Goal: Task Accomplishment & Management: Manage account settings

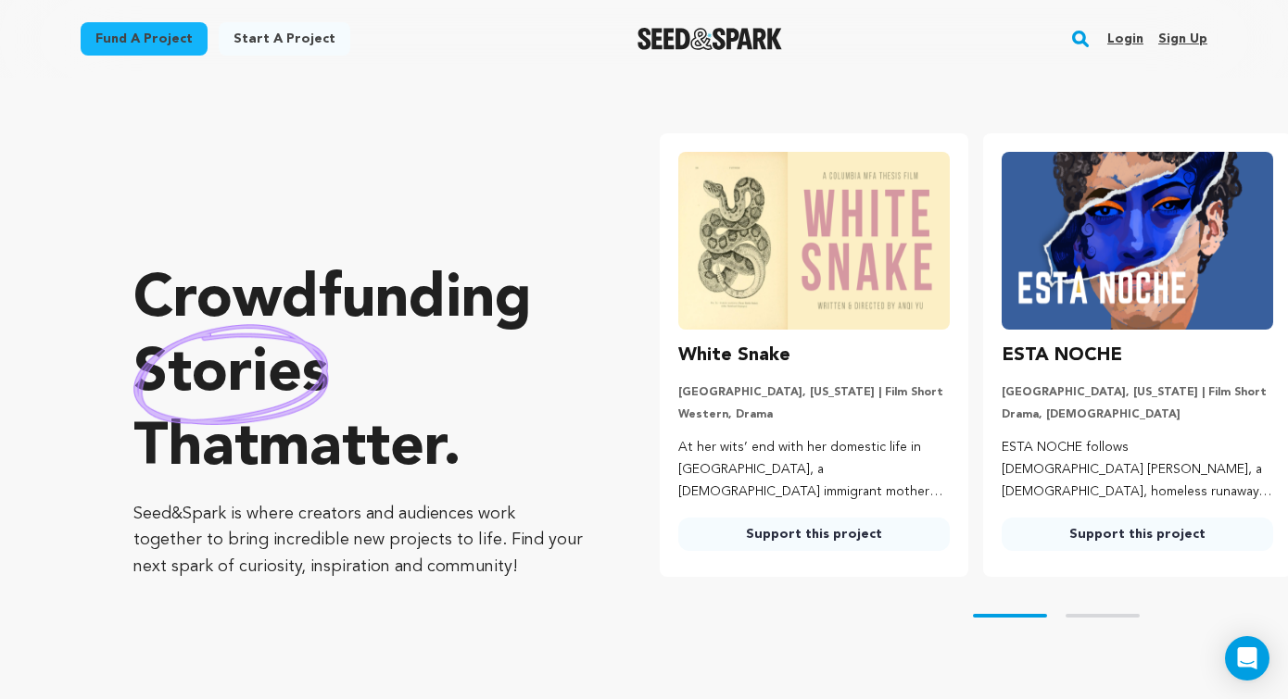
click at [1126, 36] on link "Login" at bounding box center [1125, 39] width 36 height 30
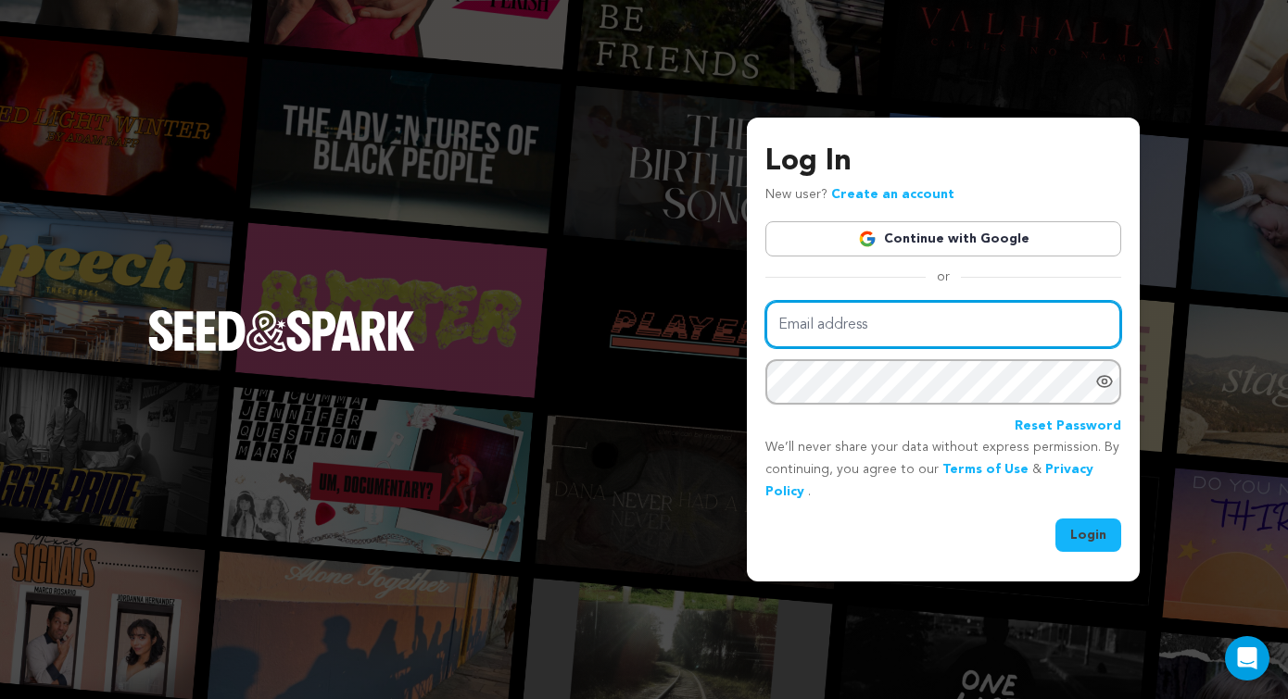
type input "sasak5@msn.com"
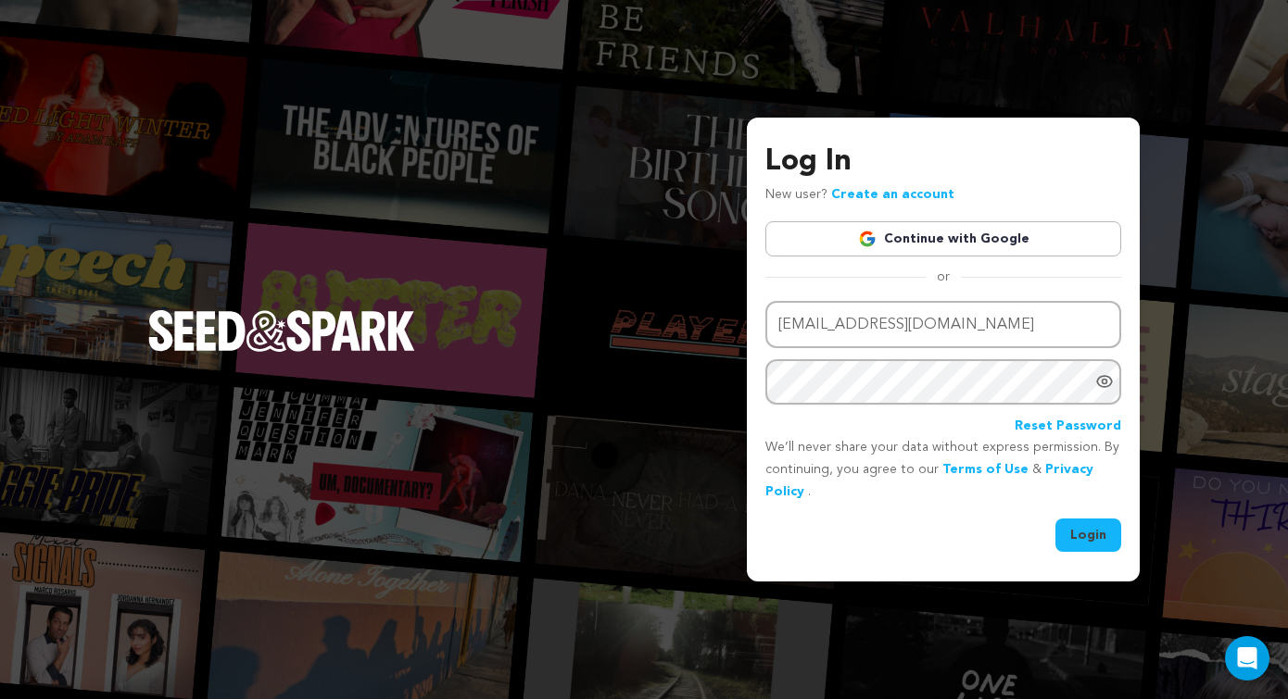
click at [1075, 537] on button "Login" at bounding box center [1088, 535] width 66 height 33
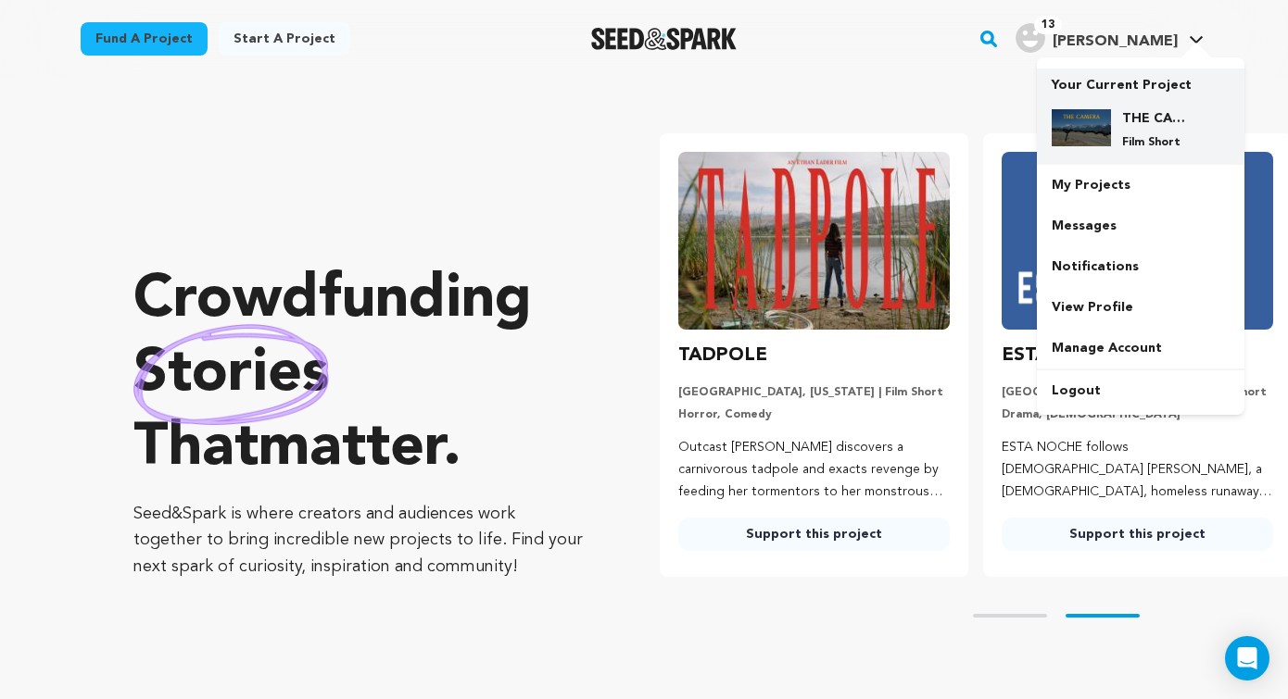
click at [1106, 129] on img at bounding box center [1080, 127] width 59 height 37
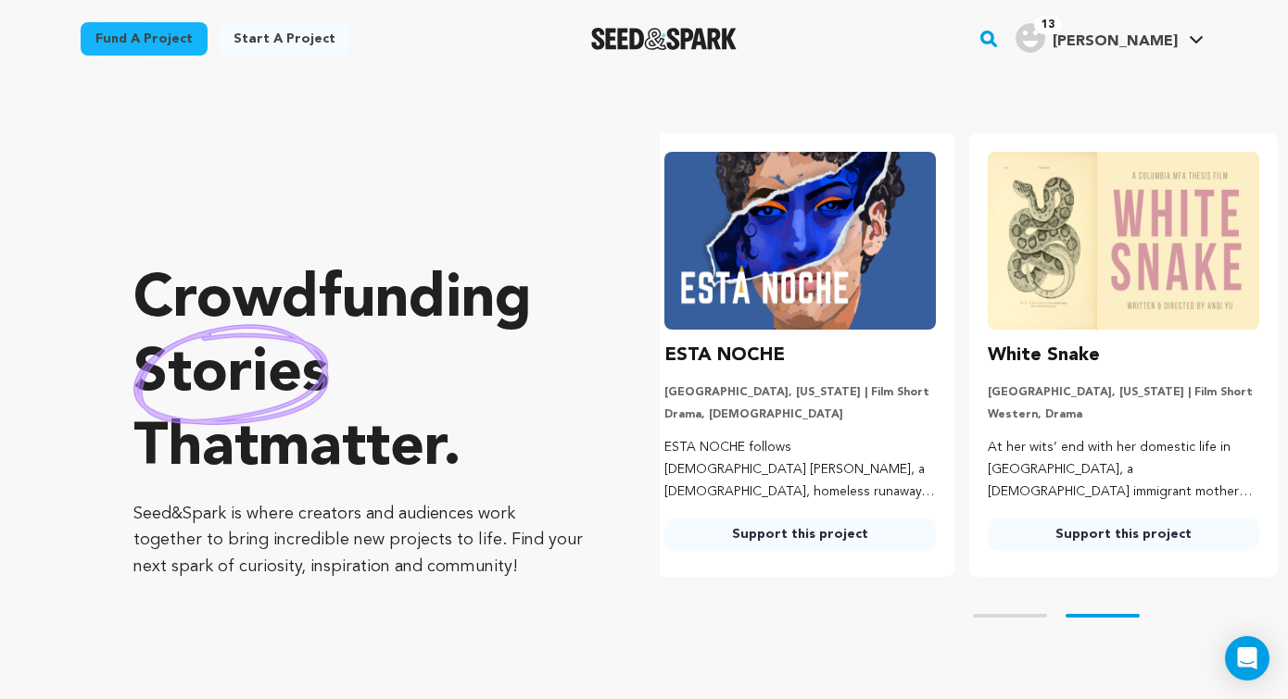
scroll to position [0, 338]
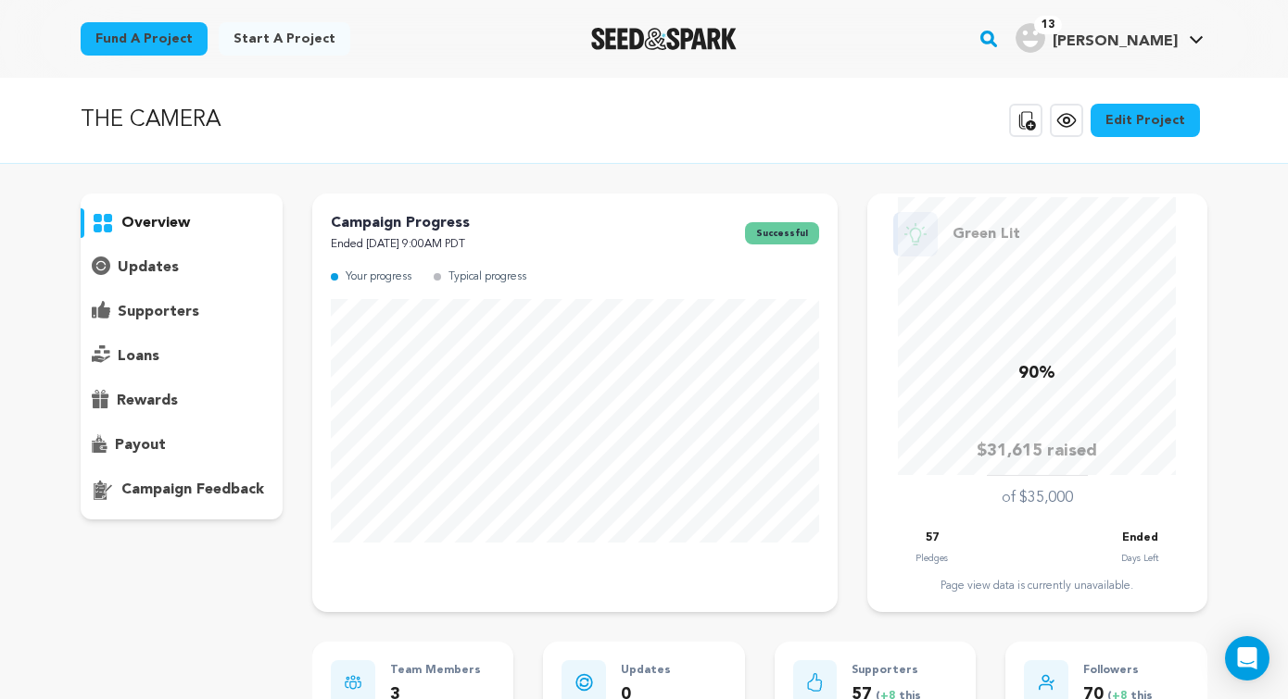
click at [148, 302] on p "supporters" at bounding box center [159, 312] width 82 height 22
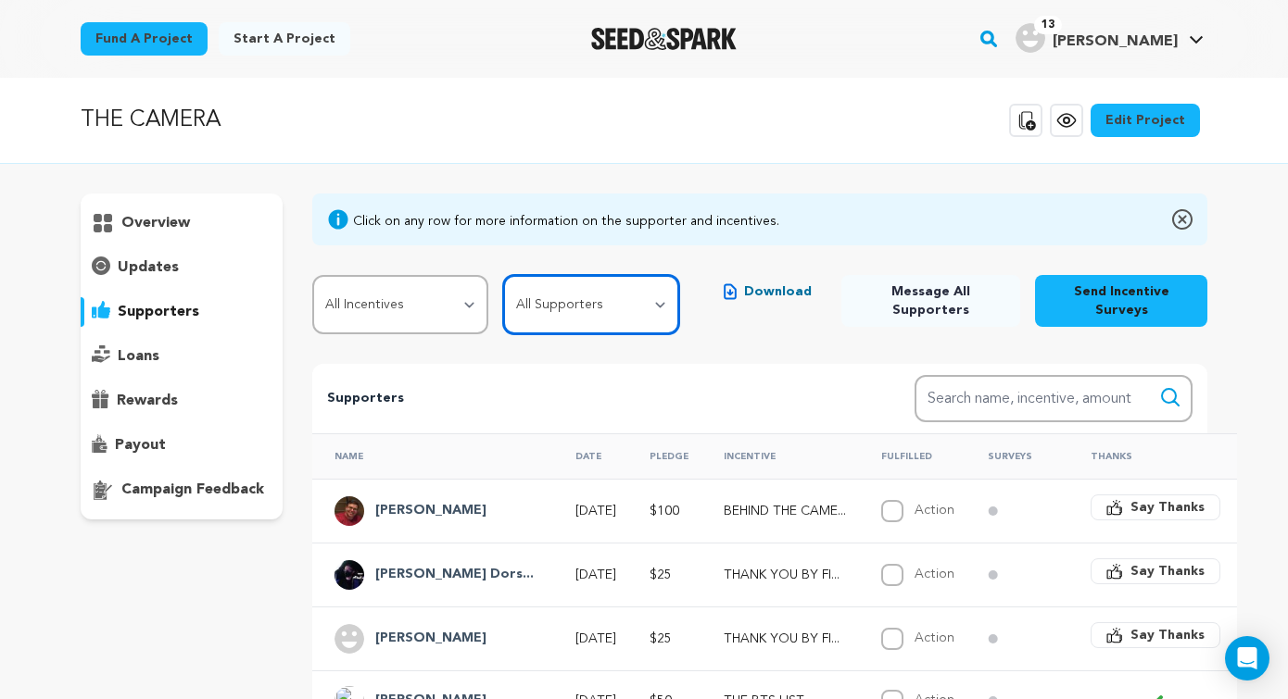
click at [575, 301] on select "All Supporters Survey not sent Survey incomplete Survey complete Incentive not …" at bounding box center [591, 304] width 176 height 59
select select "pledge_incomplete"
click at [508, 275] on select "All Supporters Survey not sent Survey incomplete Survey complete Incentive not …" at bounding box center [591, 304] width 176 height 59
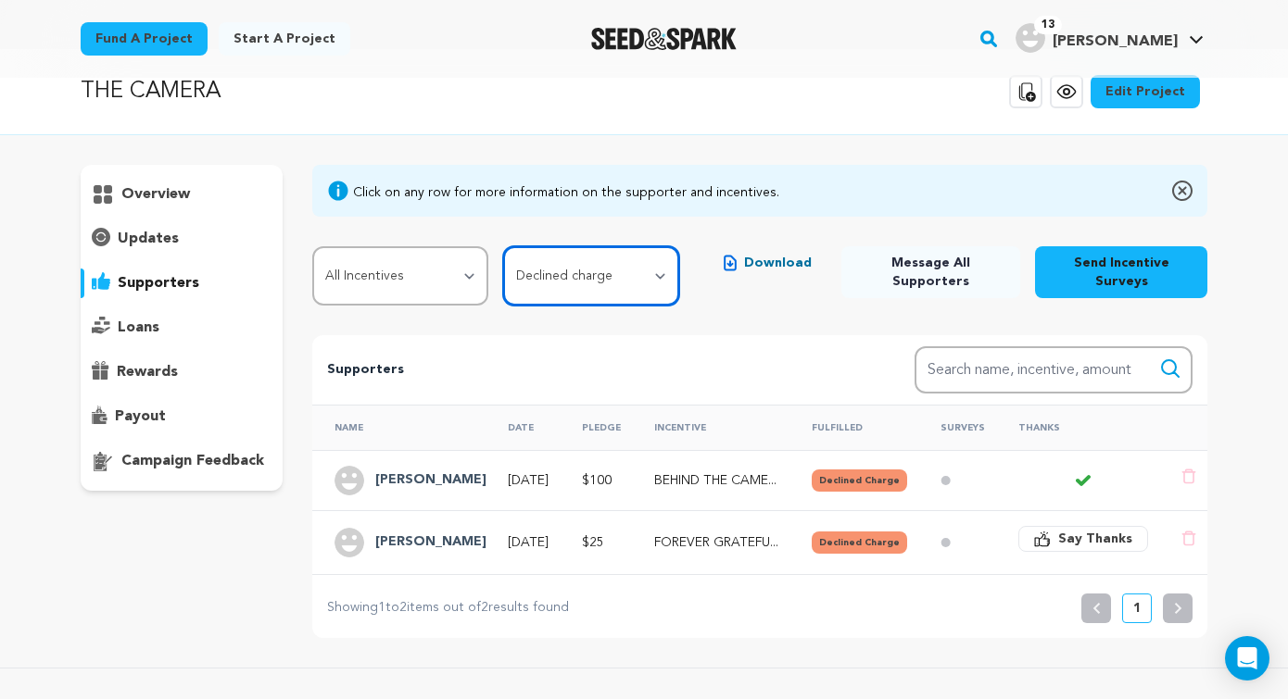
scroll to position [33, 0]
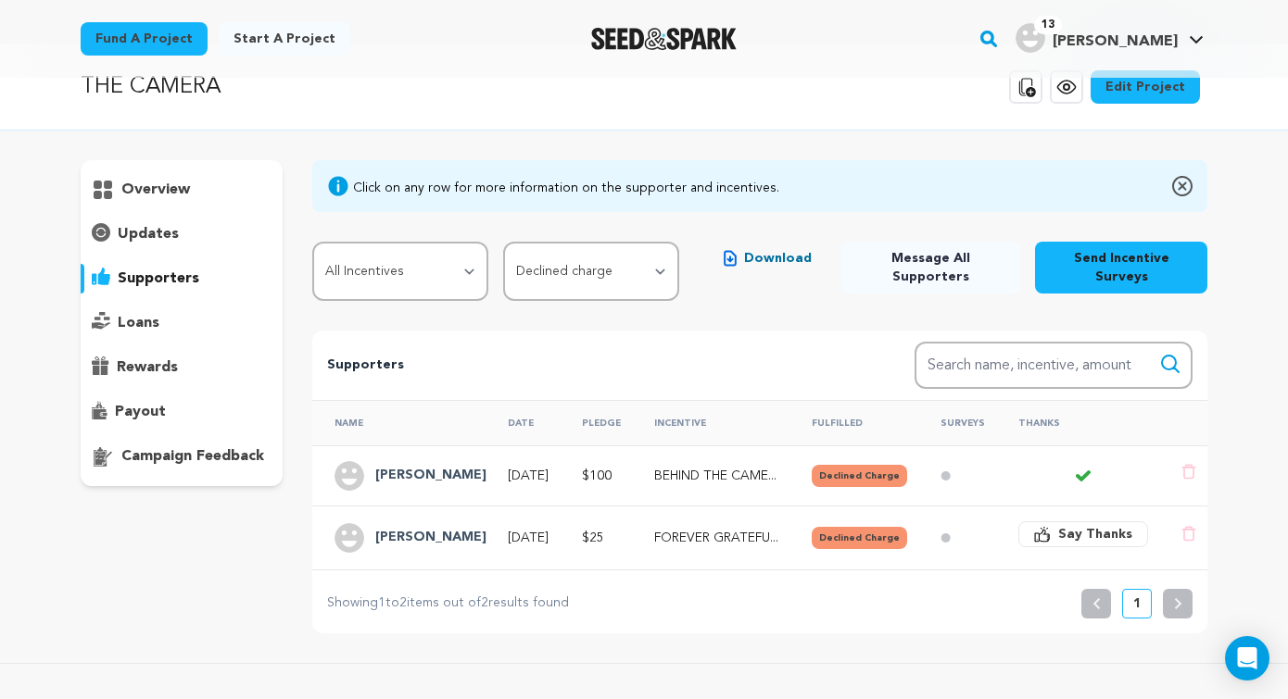
click at [861, 534] on button "Declined Charge" at bounding box center [858, 538] width 95 height 22
click at [457, 546] on div "[PERSON_NAME]" at bounding box center [404, 538] width 140 height 30
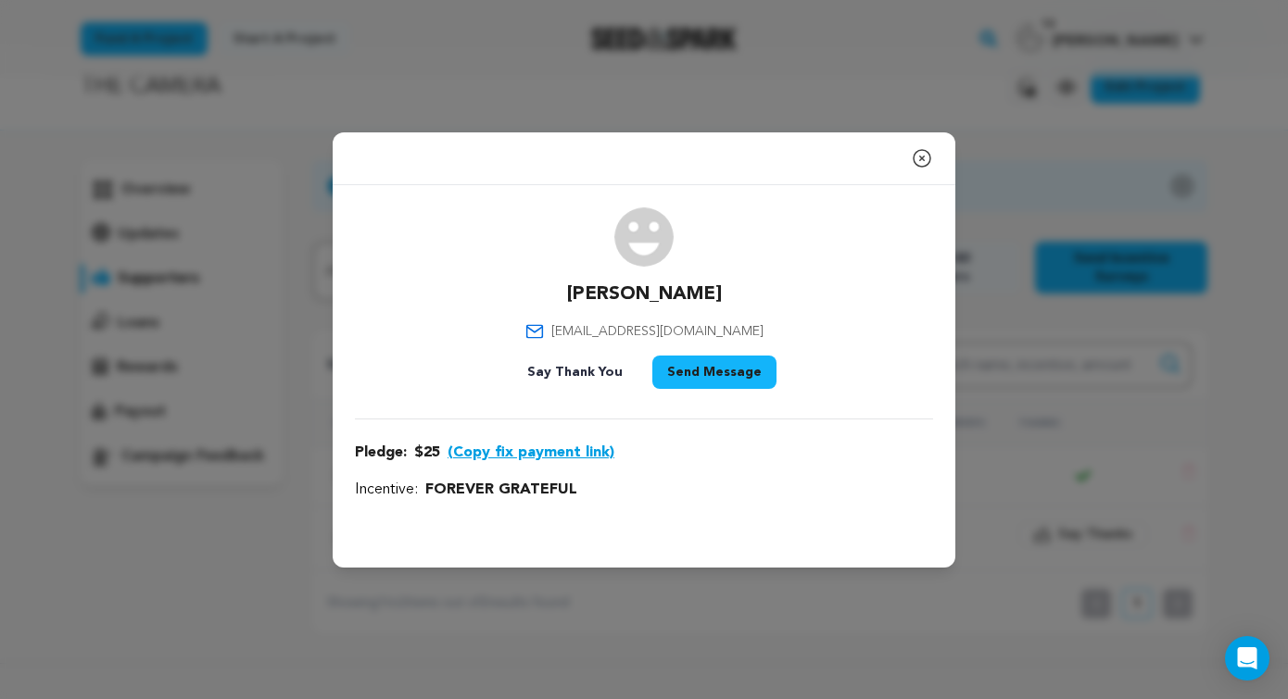
click at [508, 457] on button "(Copy fix payment link)" at bounding box center [530, 453] width 167 height 22
click at [924, 159] on icon "button" at bounding box center [922, 158] width 22 height 22
